Goal: Information Seeking & Learning: Learn about a topic

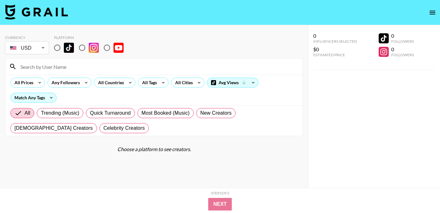
click at [60, 48] on input "radio" at bounding box center [57, 47] width 13 height 13
radio input "true"
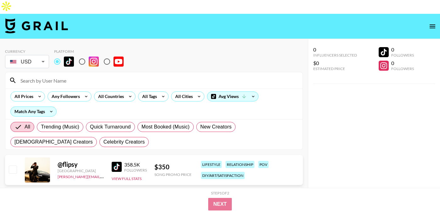
click at [78, 72] on div at bounding box center [153, 80] width 297 height 16
click at [78, 75] on input at bounding box center [158, 80] width 282 height 10
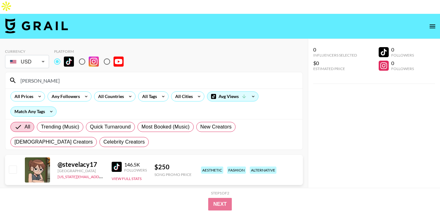
type input "stevela"
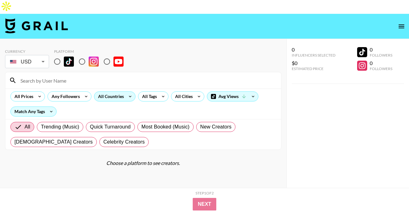
click at [114, 92] on div "All Countries" at bounding box center [109, 96] width 31 height 9
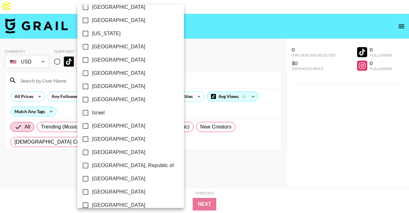
scroll to position [237, 0]
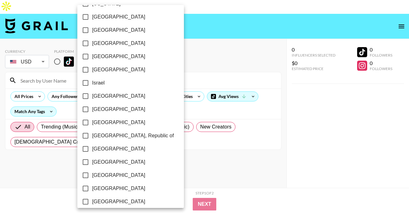
click at [112, 134] on span "[GEOGRAPHIC_DATA], Republic of" at bounding box center [133, 136] width 82 height 8
click at [92, 134] on input "[GEOGRAPHIC_DATA], Republic of" at bounding box center [85, 135] width 13 height 13
checkbox input "true"
click at [203, 43] on div at bounding box center [204, 106] width 409 height 213
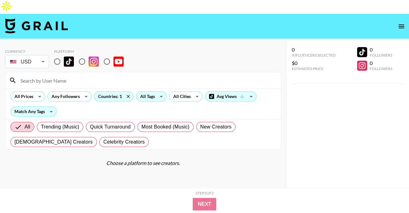
click at [154, 92] on div "All Tags" at bounding box center [146, 96] width 20 height 9
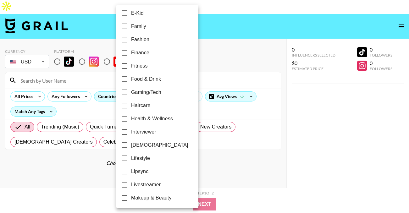
scroll to position [324, 0]
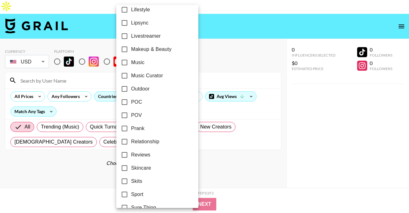
click at [142, 112] on label "POV" at bounding box center [153, 115] width 70 height 13
click at [131, 112] on input "POV" at bounding box center [124, 115] width 13 height 13
checkbox input "true"
click at [229, 47] on div at bounding box center [204, 106] width 409 height 213
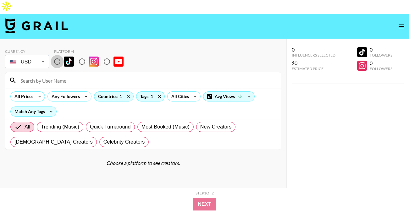
click at [60, 55] on input "radio" at bounding box center [57, 61] width 13 height 13
radio input "true"
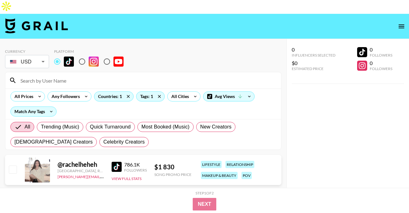
click at [118, 162] on img at bounding box center [117, 167] width 10 height 10
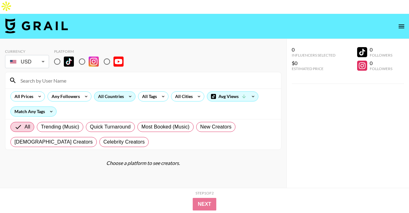
click at [114, 92] on div "All Countries" at bounding box center [109, 96] width 31 height 9
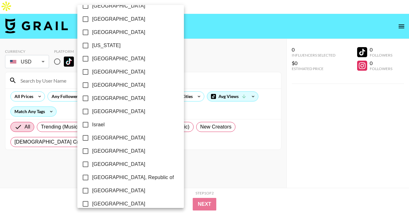
scroll to position [200, 0]
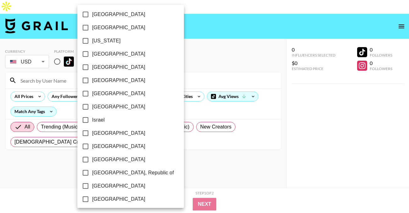
click at [113, 94] on span "[GEOGRAPHIC_DATA]" at bounding box center [118, 94] width 53 height 8
click at [92, 94] on input "[GEOGRAPHIC_DATA]" at bounding box center [85, 93] width 13 height 13
checkbox input "true"
click at [173, 59] on div at bounding box center [204, 106] width 409 height 213
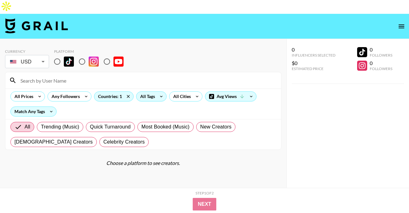
click at [146, 92] on div "All Tags" at bounding box center [146, 96] width 20 height 9
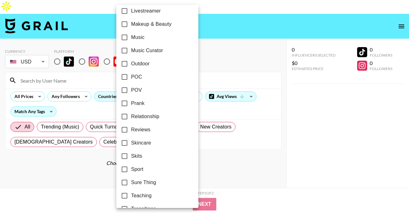
scroll to position [388, 0]
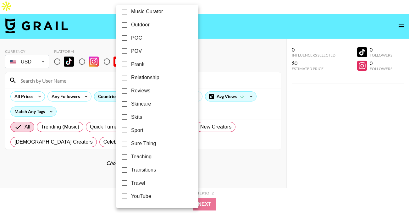
click at [142, 52] on label "POV" at bounding box center [153, 51] width 70 height 13
click at [131, 52] on input "POV" at bounding box center [124, 51] width 13 height 13
checkbox input "true"
click at [194, 42] on div at bounding box center [204, 106] width 409 height 213
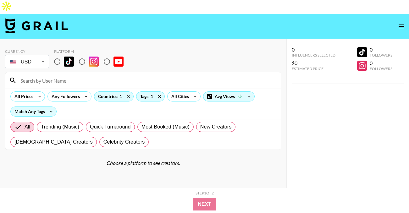
click at [56, 55] on input "radio" at bounding box center [57, 61] width 13 height 13
radio input "true"
click at [82, 55] on input "radio" at bounding box center [81, 61] width 13 height 13
radio input "true"
click at [62, 55] on input "radio" at bounding box center [57, 61] width 13 height 13
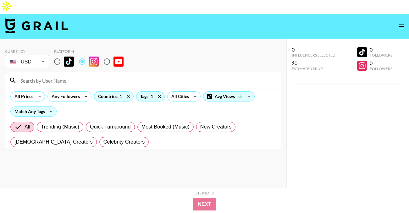
radio input "true"
click at [149, 92] on div "Tags: 1" at bounding box center [150, 96] width 28 height 9
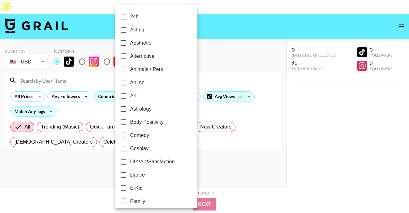
click at [219, 58] on div at bounding box center [204, 106] width 409 height 213
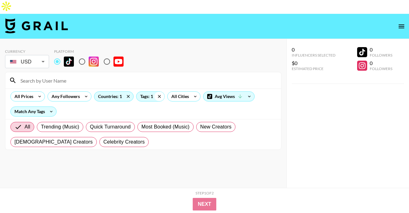
click at [159, 92] on icon at bounding box center [159, 96] width 10 height 9
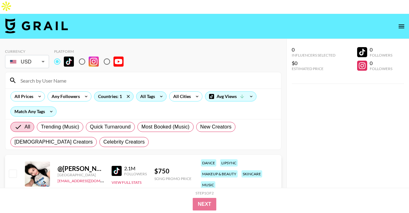
click at [119, 166] on img at bounding box center [117, 171] width 10 height 10
click at [118, 166] on img at bounding box center [117, 171] width 10 height 10
